Goal: Task Accomplishment & Management: Complete application form

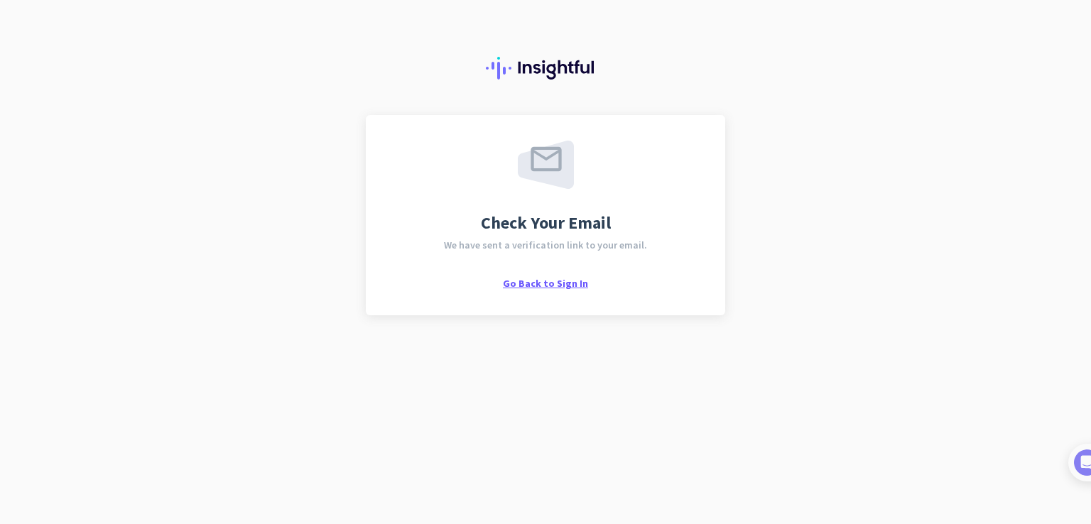
click at [569, 281] on span "Go Back to Sign In" at bounding box center [545, 283] width 85 height 13
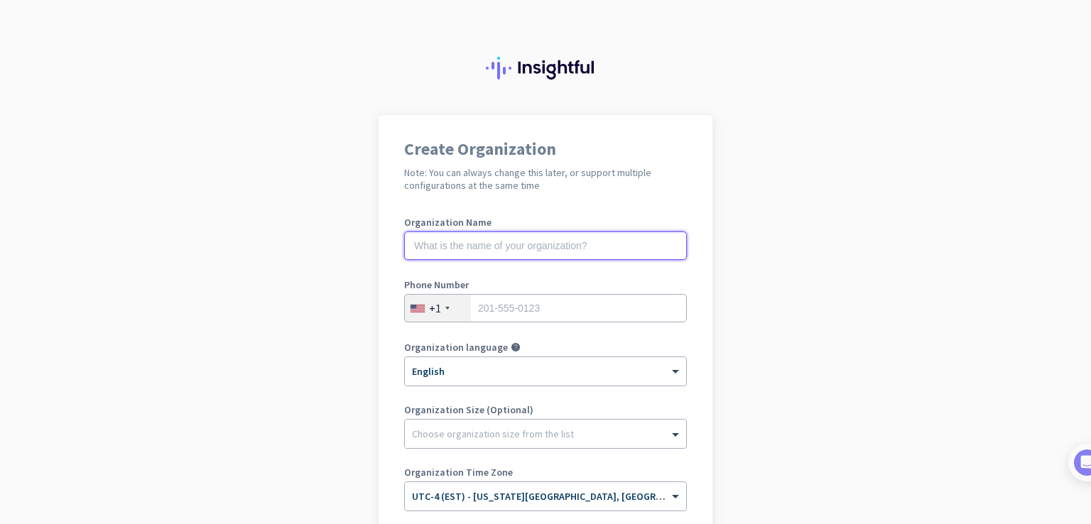
click at [507, 240] on input "text" at bounding box center [545, 246] width 283 height 28
type input "N Seater"
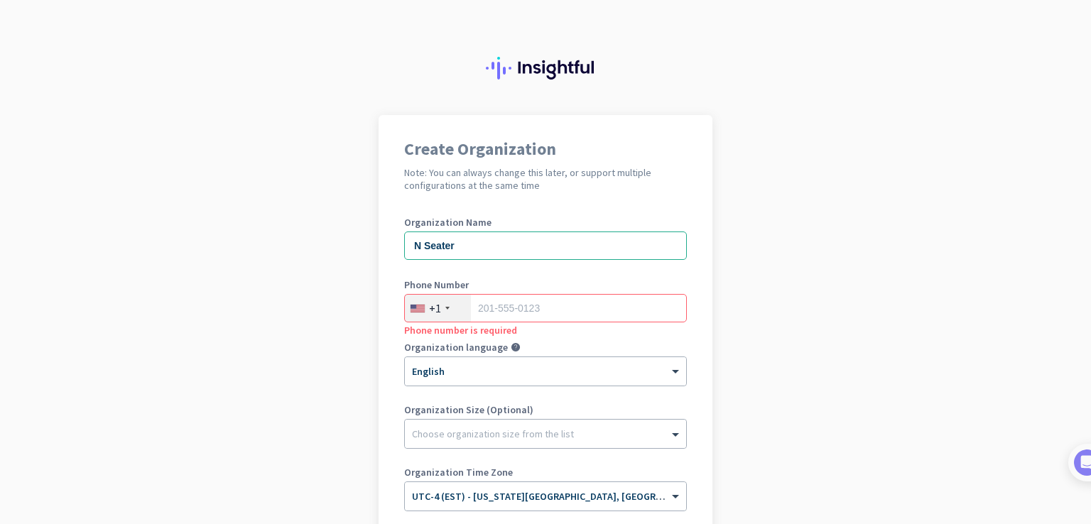
click at [440, 310] on div "+1" at bounding box center [438, 308] width 66 height 27
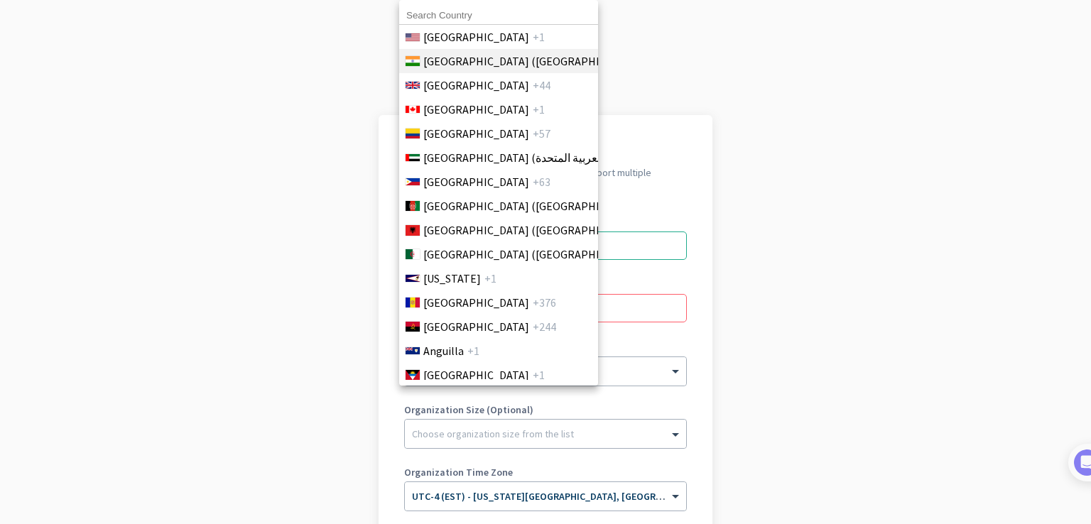
click at [461, 63] on span "[GEOGRAPHIC_DATA] ([GEOGRAPHIC_DATA])" at bounding box center [534, 61] width 222 height 17
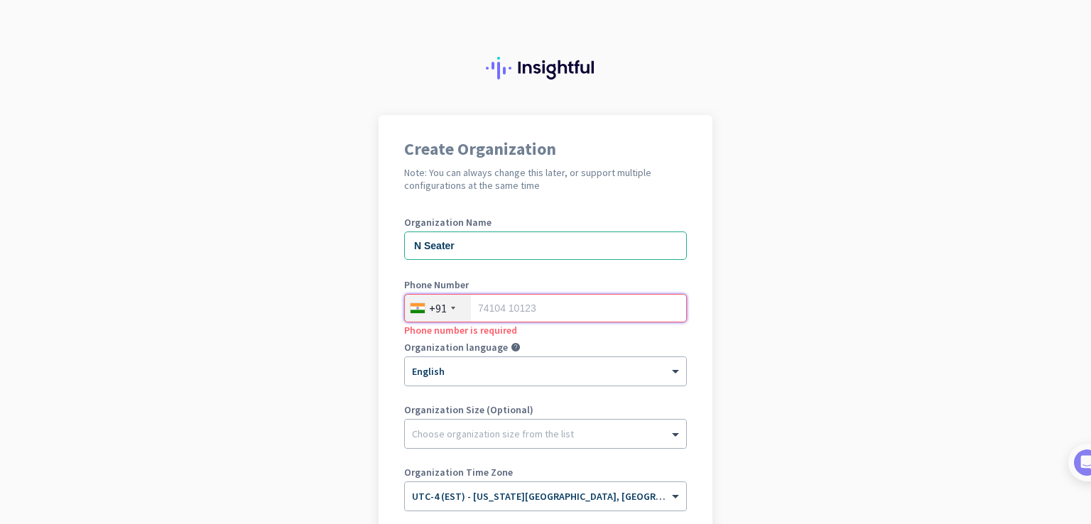
click at [532, 317] on input "tel" at bounding box center [545, 308] width 283 height 28
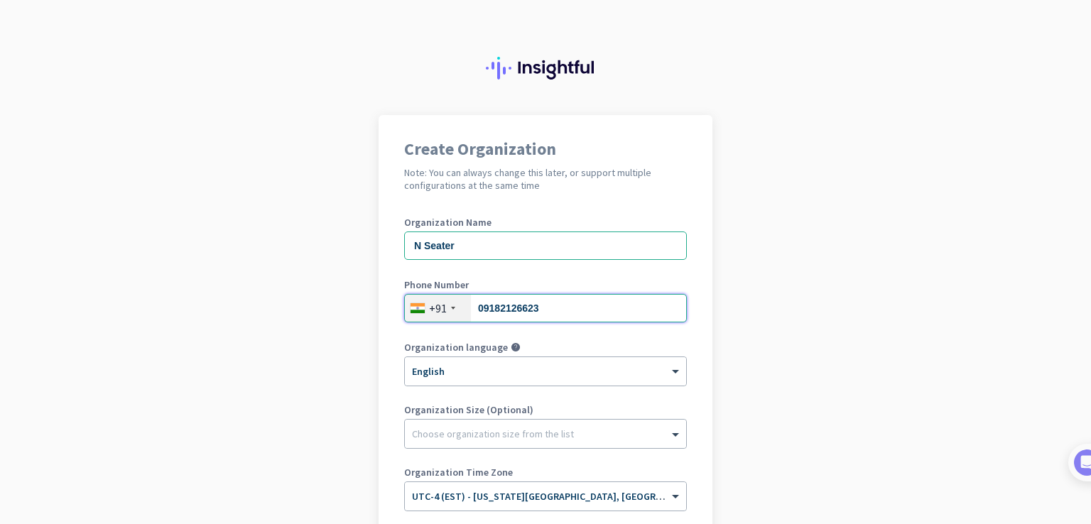
click at [480, 308] on input "09182126623" at bounding box center [545, 308] width 283 height 28
type input "9182126623"
click at [756, 282] on app-onboarding-organization "Create Organization Note: You can always change this later, or support multiple…" at bounding box center [545, 401] width 1091 height 572
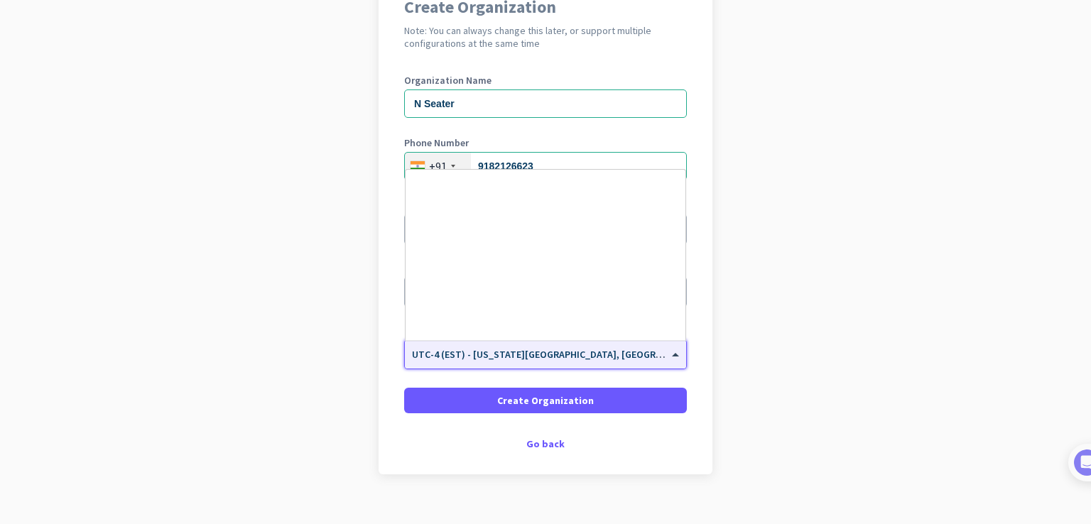
click at [504, 364] on div "× UTC-4 (EST) - [US_STATE][GEOGRAPHIC_DATA], [GEOGRAPHIC_DATA], [GEOGRAPHIC_DAT…" at bounding box center [545, 354] width 281 height 28
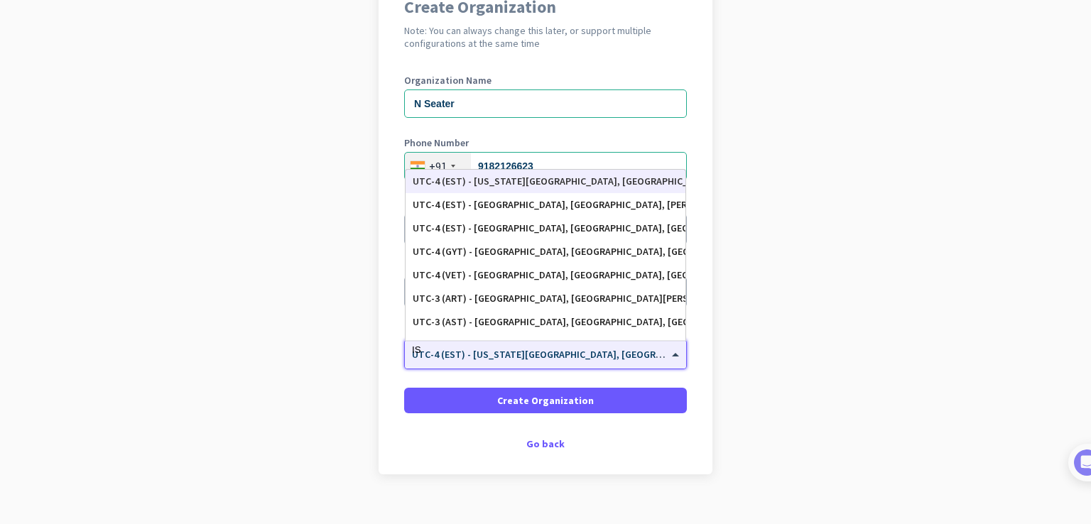
scroll to position [837, 0]
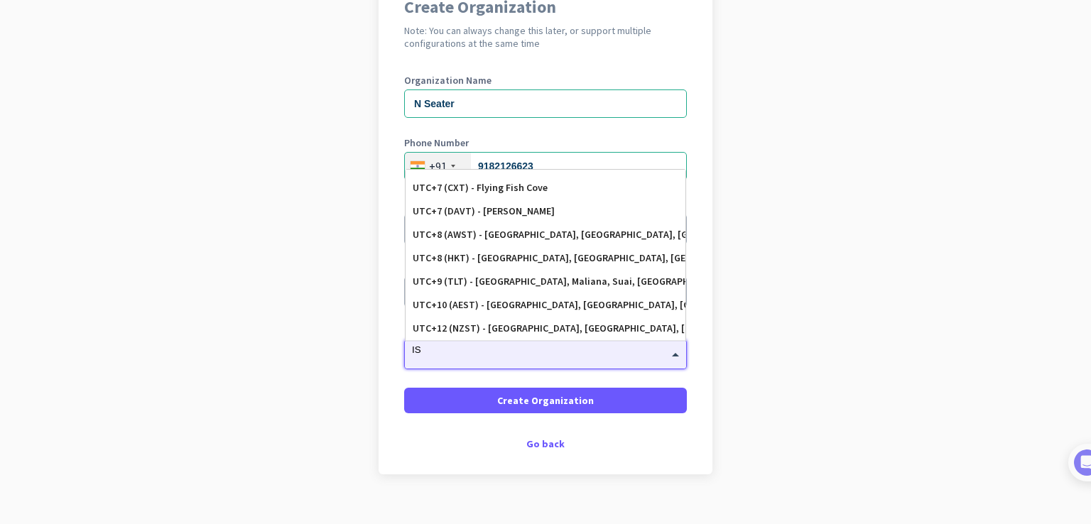
type input "IST"
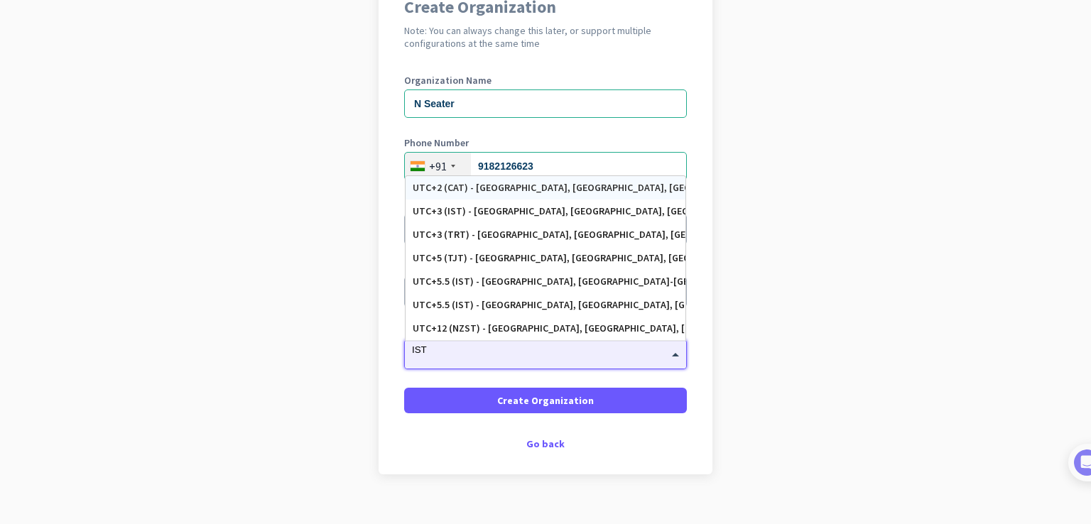
scroll to position [0, 0]
click at [509, 305] on div "UTC+5.5 (IST) - [GEOGRAPHIC_DATA], [GEOGRAPHIC_DATA], [GEOGRAPHIC_DATA], [GEOGR…" at bounding box center [546, 305] width 266 height 12
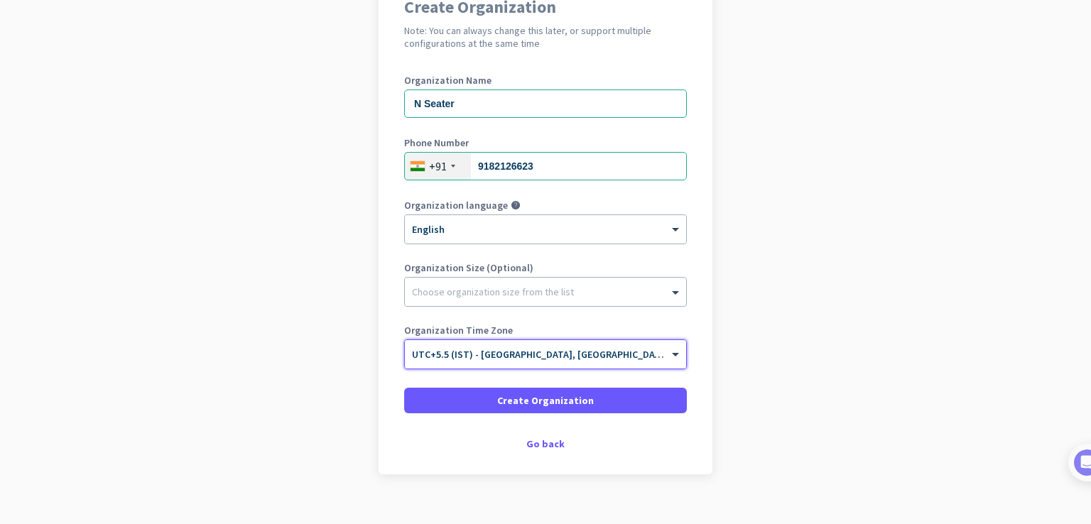
click at [788, 332] on app-onboarding-organization "Create Organization Note: You can always change this later, or support multiple…" at bounding box center [545, 259] width 1091 height 572
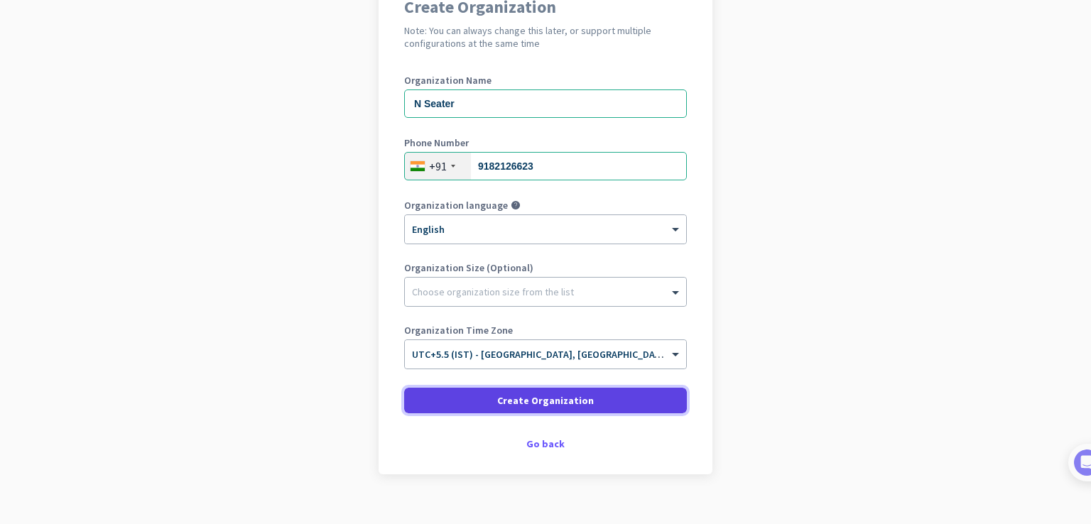
click at [602, 398] on span at bounding box center [545, 401] width 283 height 34
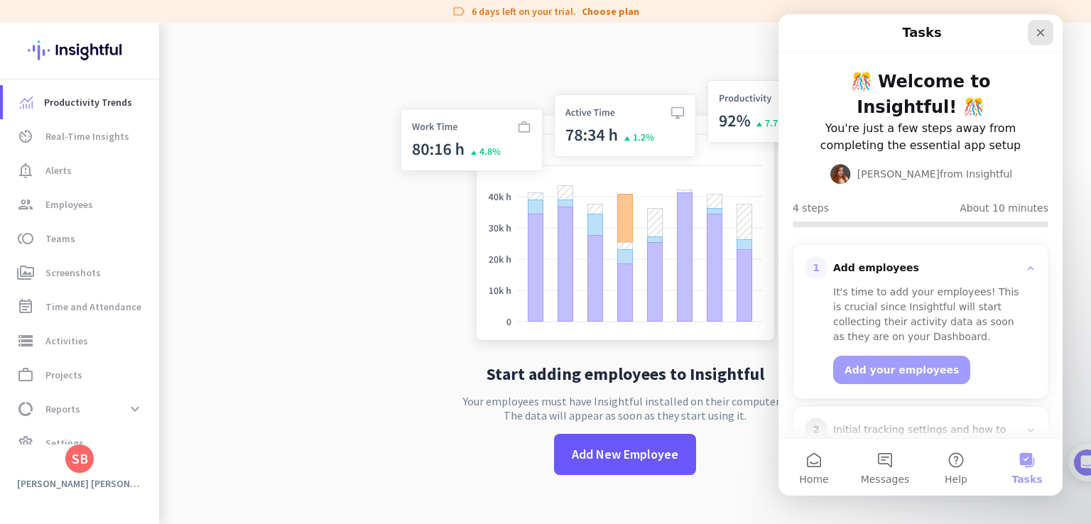
click at [1040, 33] on icon "Close" at bounding box center [1041, 33] width 8 height 8
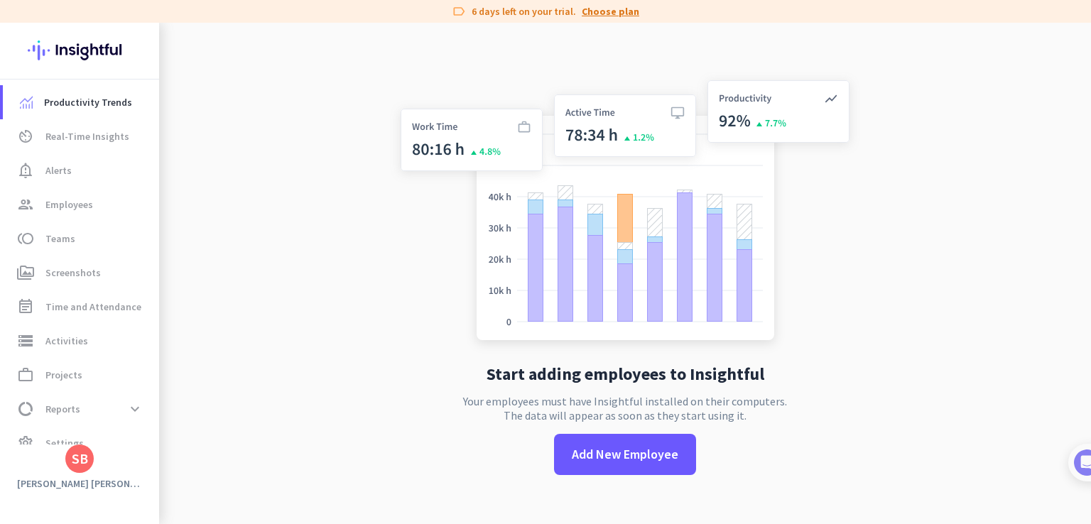
click at [614, 11] on link "Choose plan" at bounding box center [611, 11] width 58 height 14
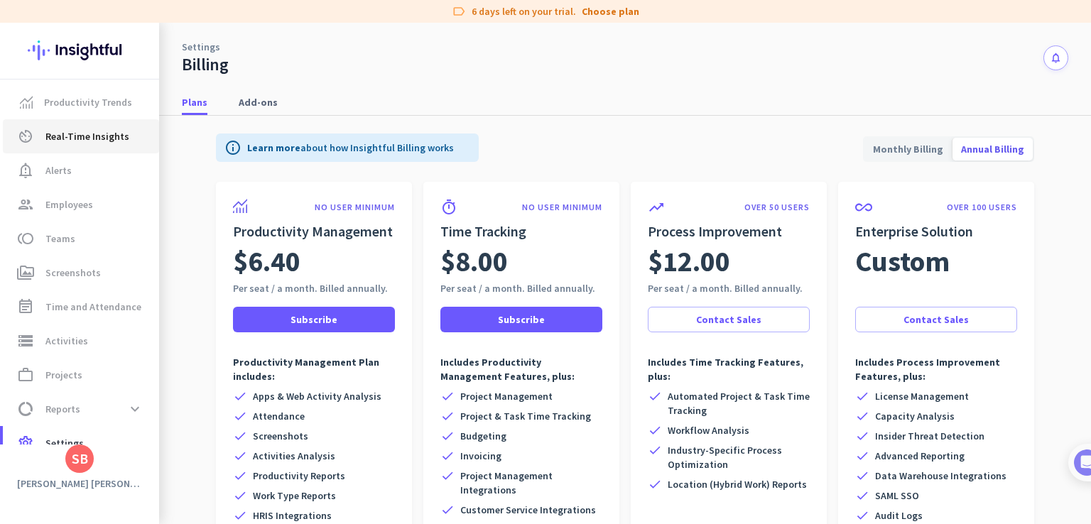
click at [83, 136] on span "Real-Time Insights" at bounding box center [87, 136] width 84 height 17
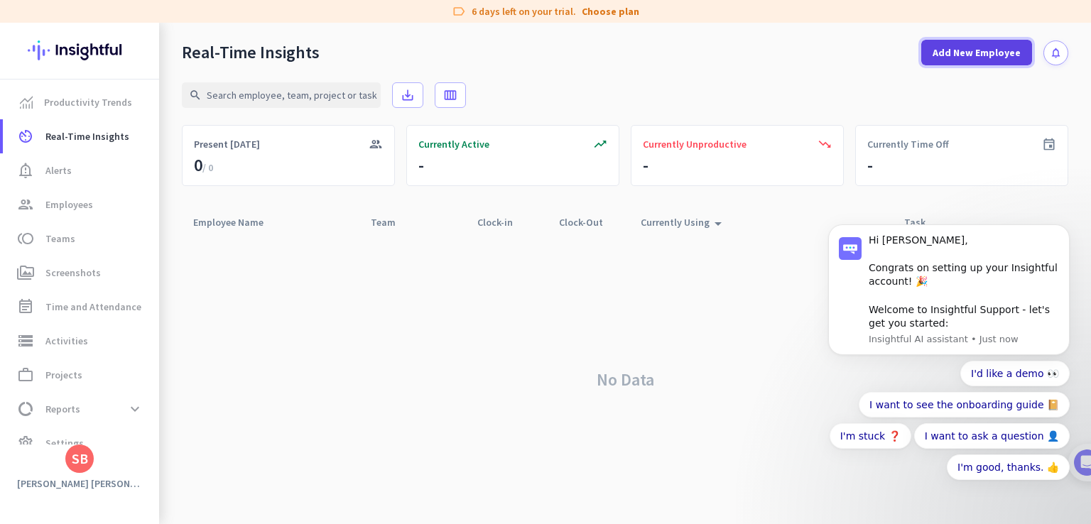
click at [975, 55] on span "Add New Employee" at bounding box center [977, 52] width 88 height 14
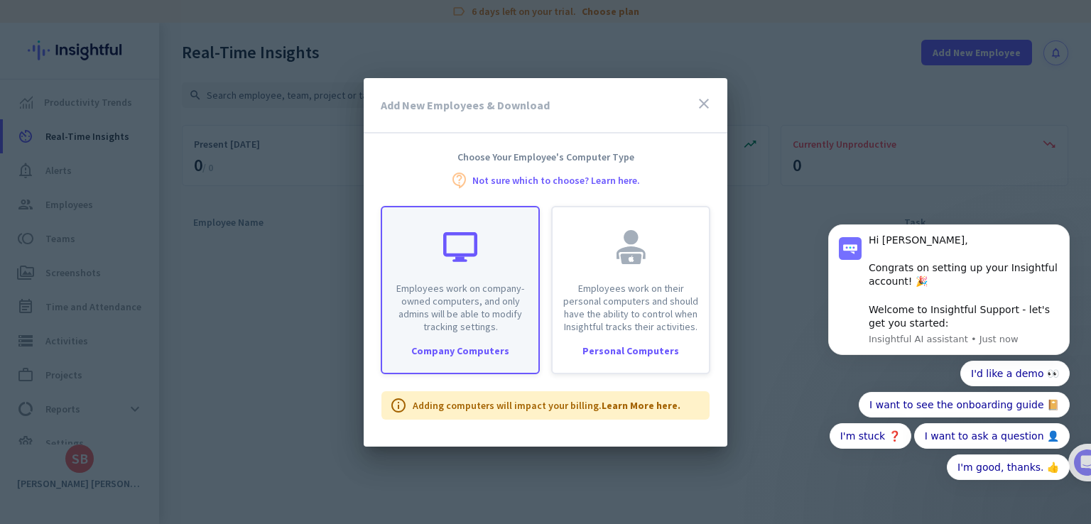
click at [418, 335] on div "Employees work on company-owned computers, and only admins will be able to modi…" at bounding box center [460, 290] width 159 height 168
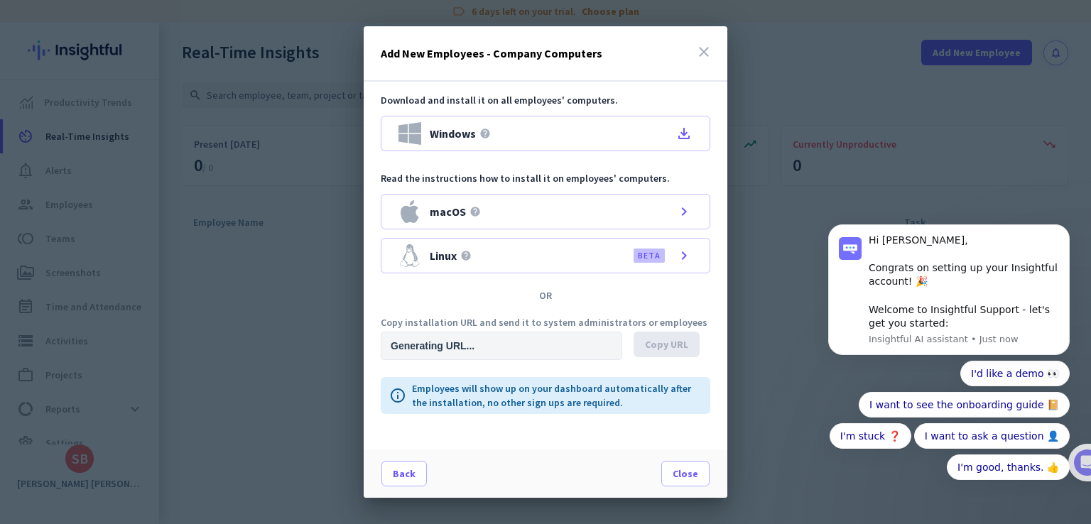
type input "[URL][DOMAIN_NAME]"
click at [651, 339] on span "Copy URL" at bounding box center [666, 344] width 43 height 14
click at [700, 54] on icon "close" at bounding box center [703, 51] width 17 height 17
